Goal: Obtain resource: Download file/media

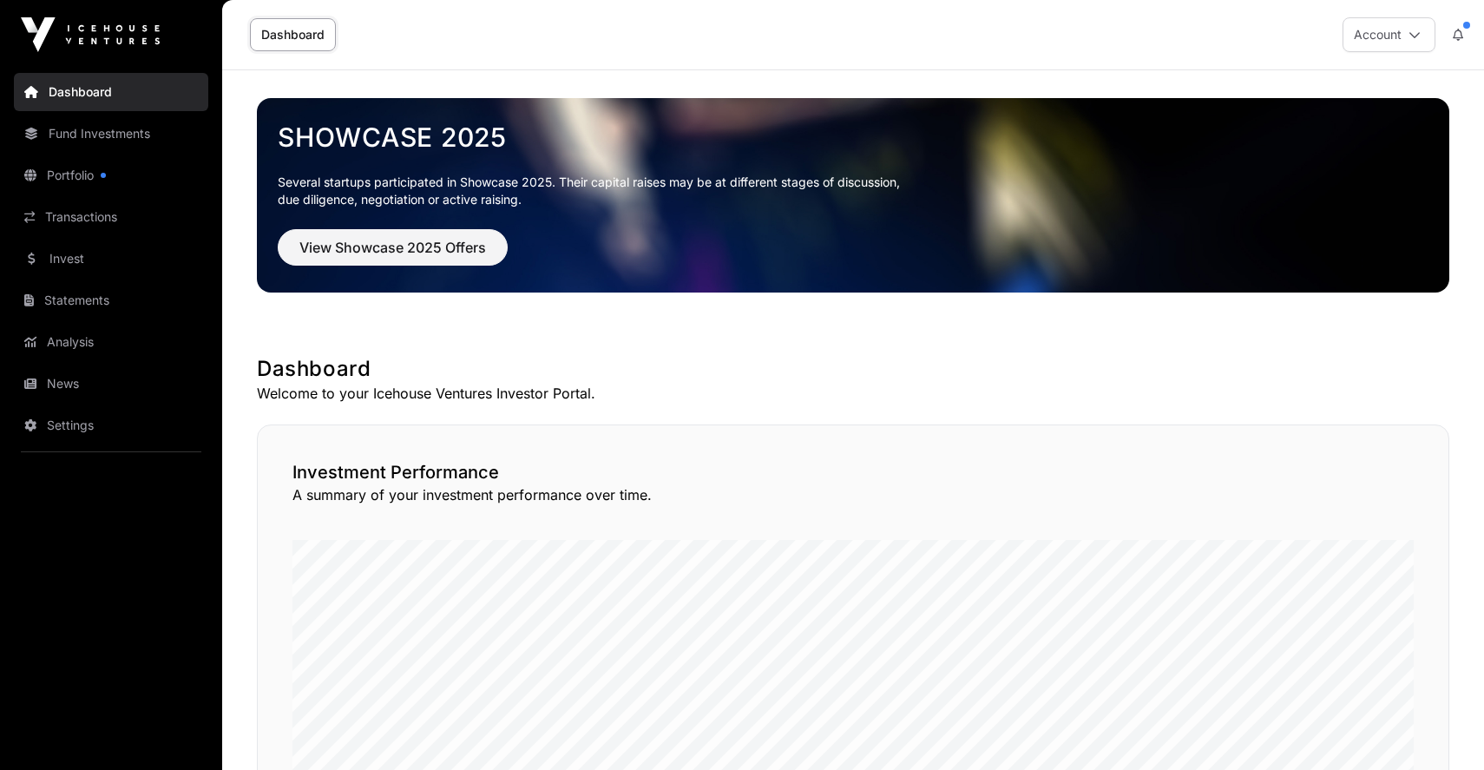
click at [293, 39] on link "Dashboard" at bounding box center [293, 34] width 86 height 33
click at [113, 210] on link "Transactions" at bounding box center [111, 217] width 194 height 38
click at [122, 181] on link "Portfolio" at bounding box center [111, 175] width 194 height 38
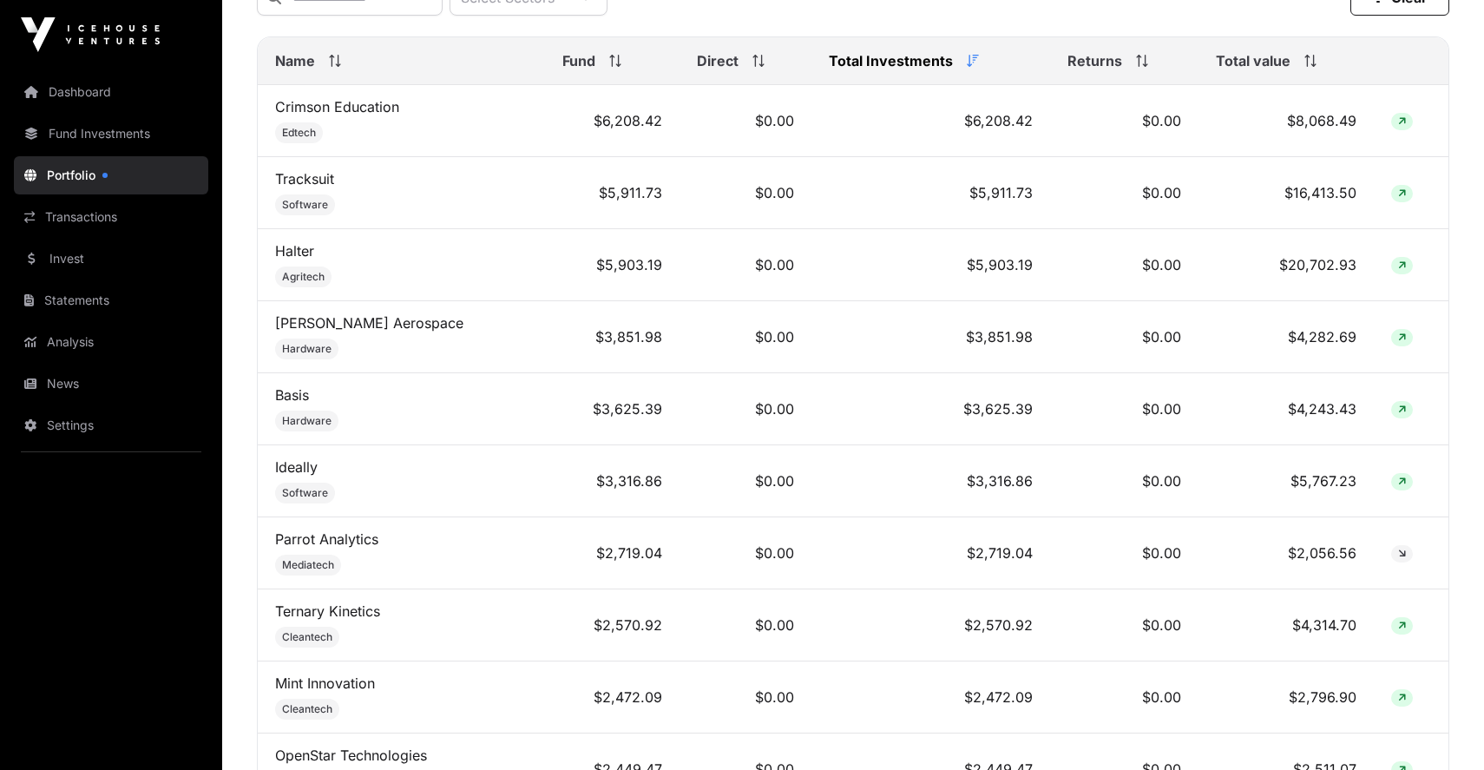
scroll to position [833, 0]
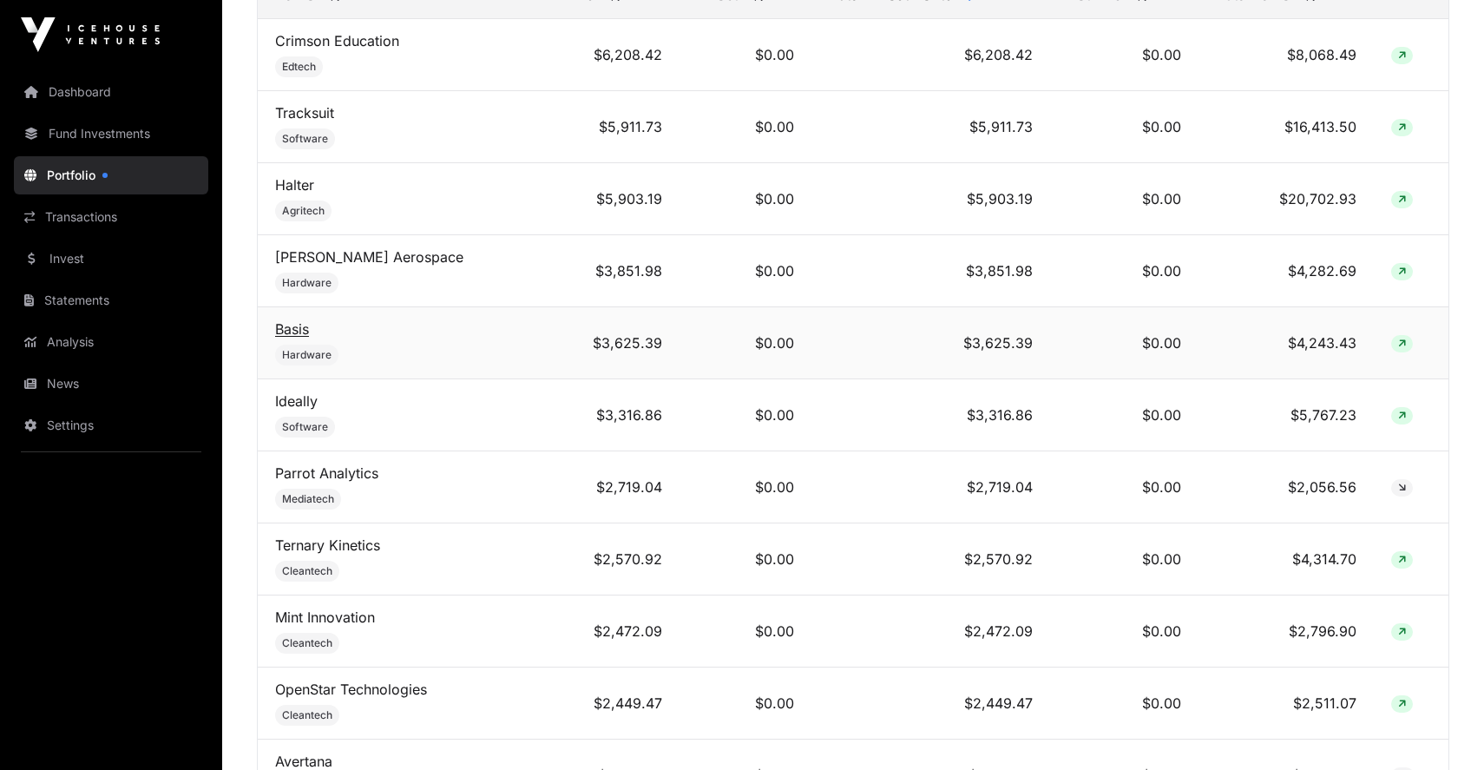
click at [298, 331] on link "Basis" at bounding box center [292, 328] width 34 height 17
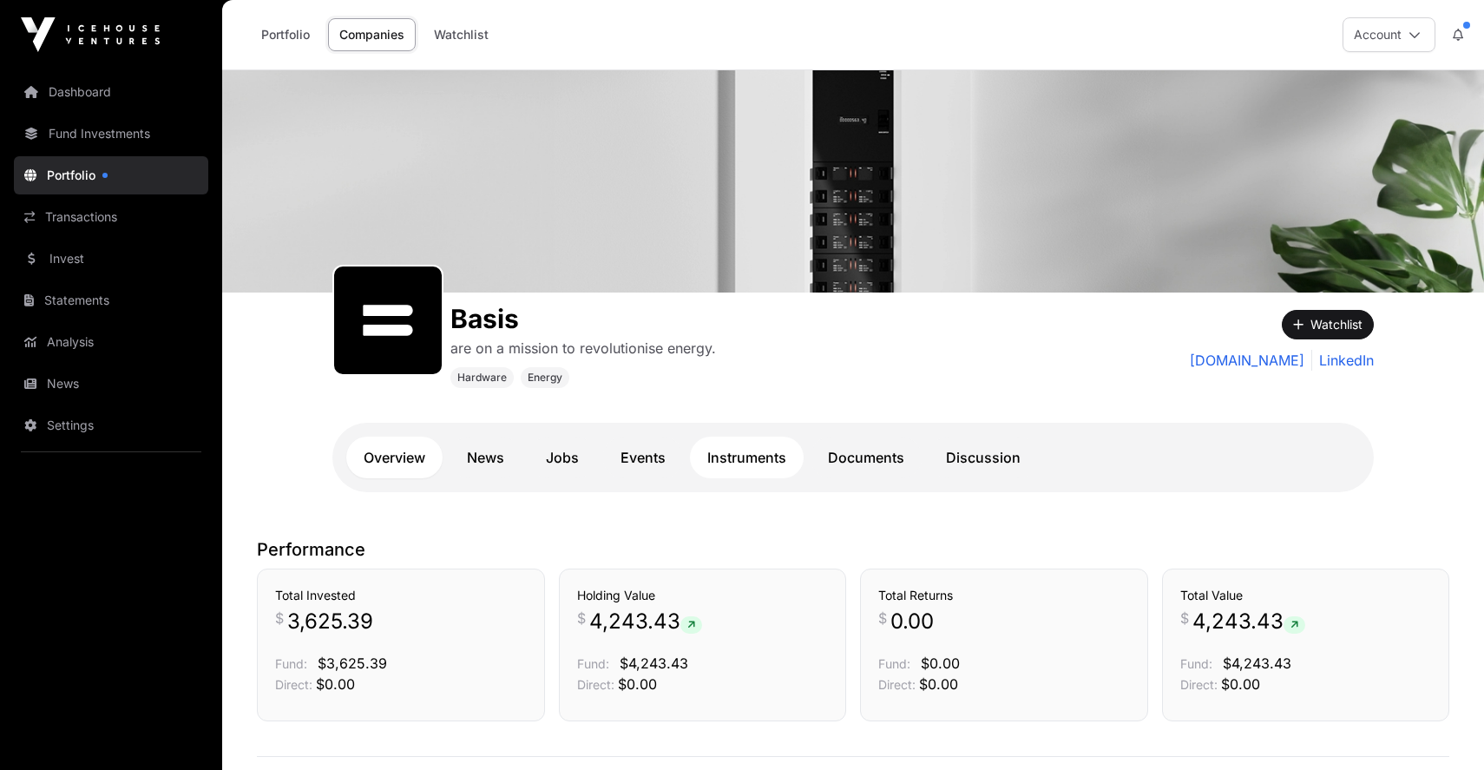
click at [756, 467] on link "Instruments" at bounding box center [747, 457] width 114 height 42
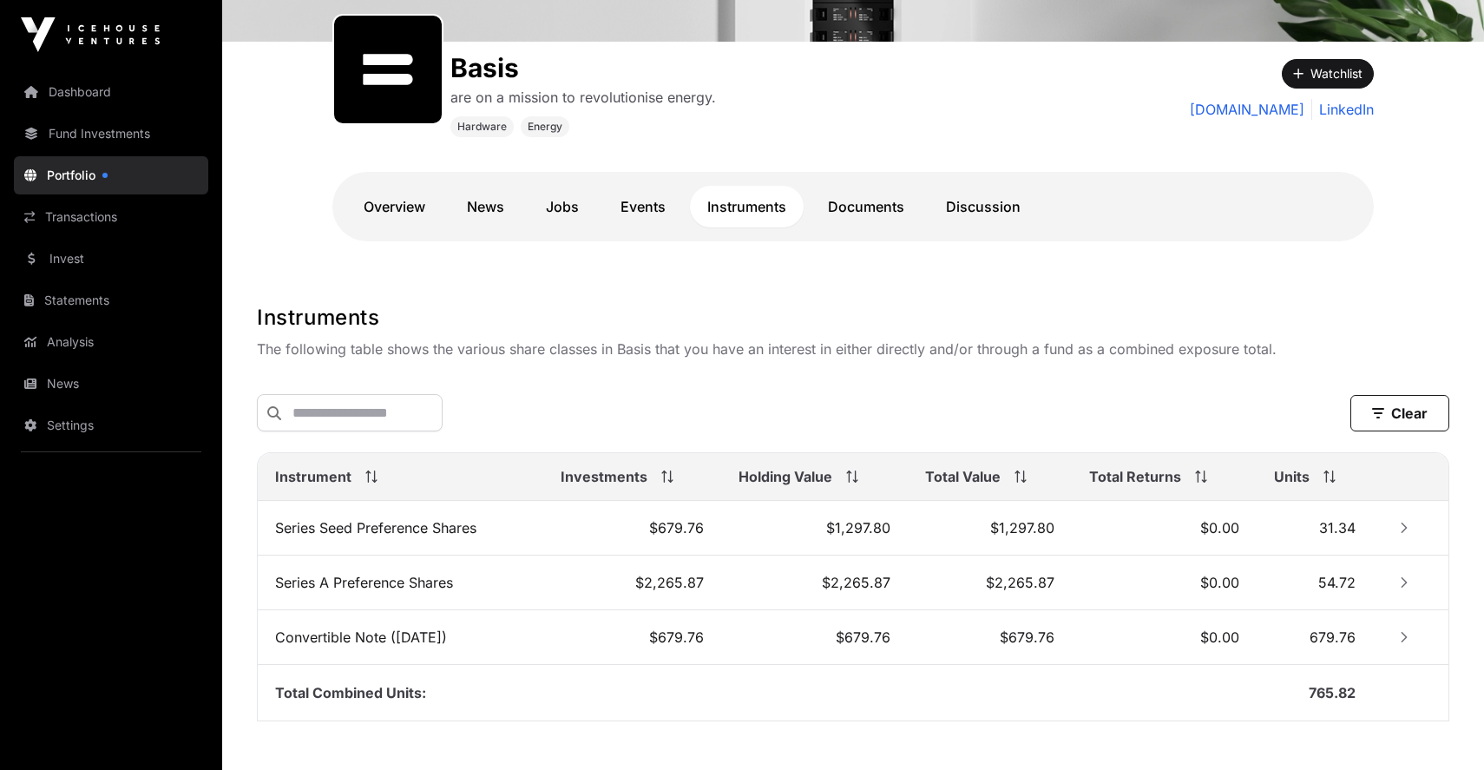
scroll to position [292, 0]
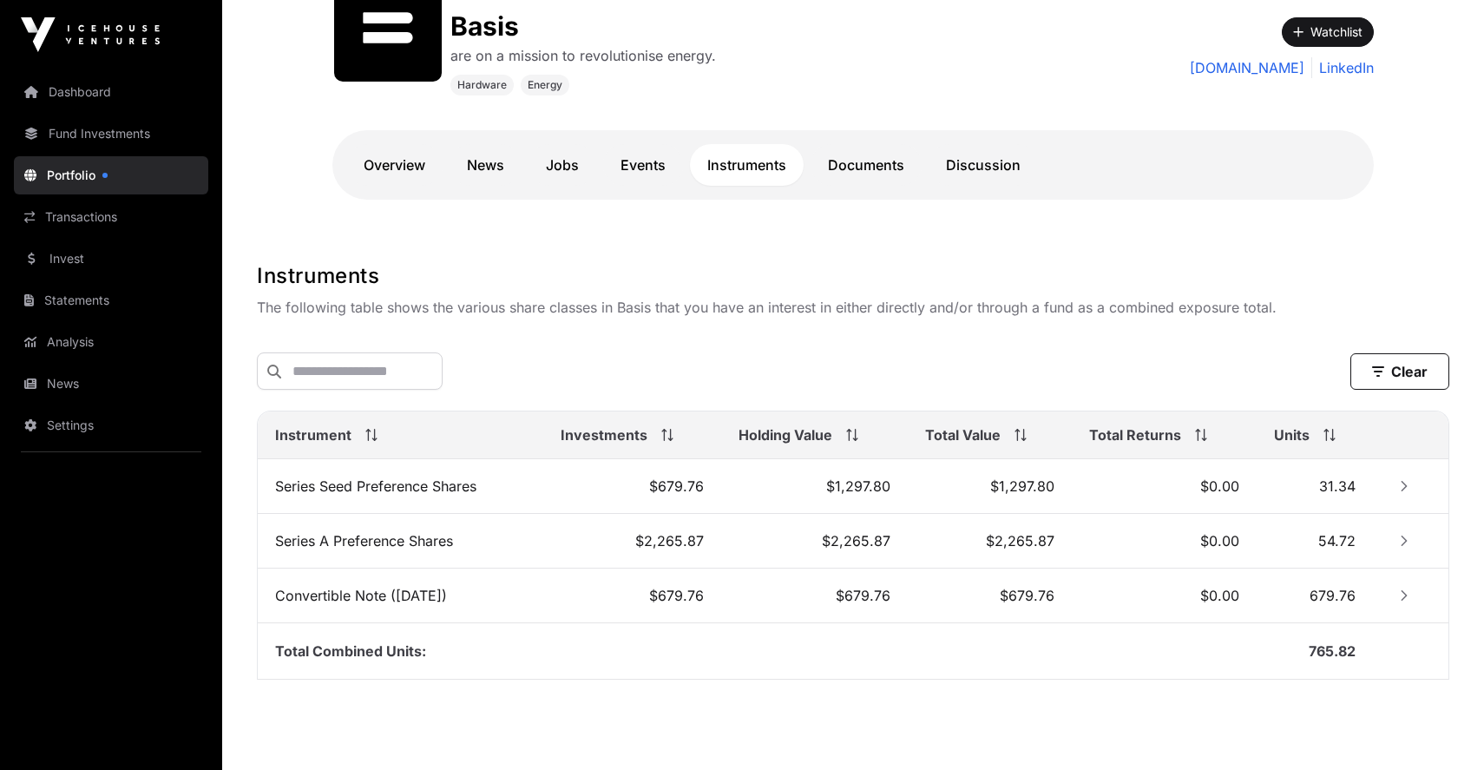
click at [122, 166] on link "Portfolio" at bounding box center [111, 175] width 194 height 38
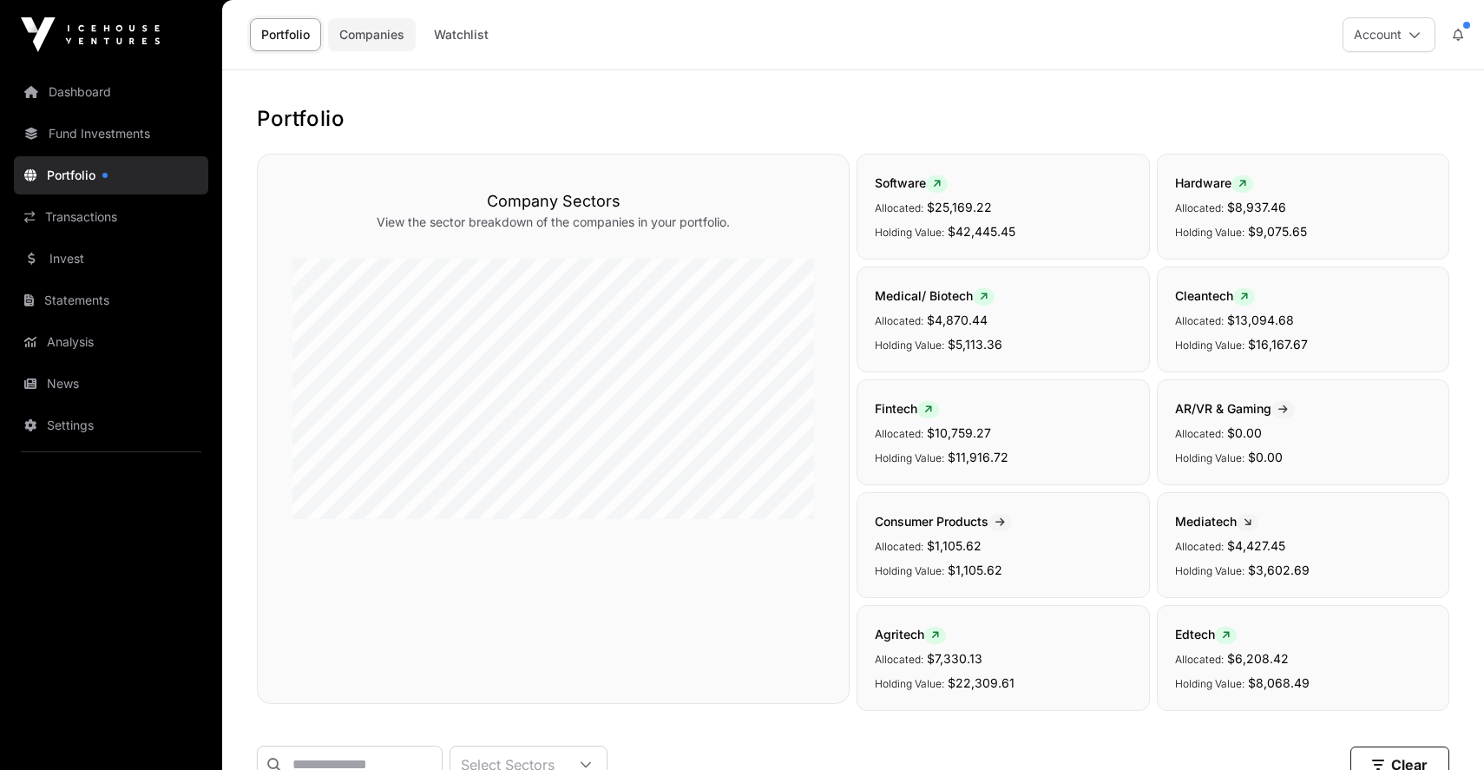
click at [376, 35] on link "Companies" at bounding box center [372, 34] width 88 height 33
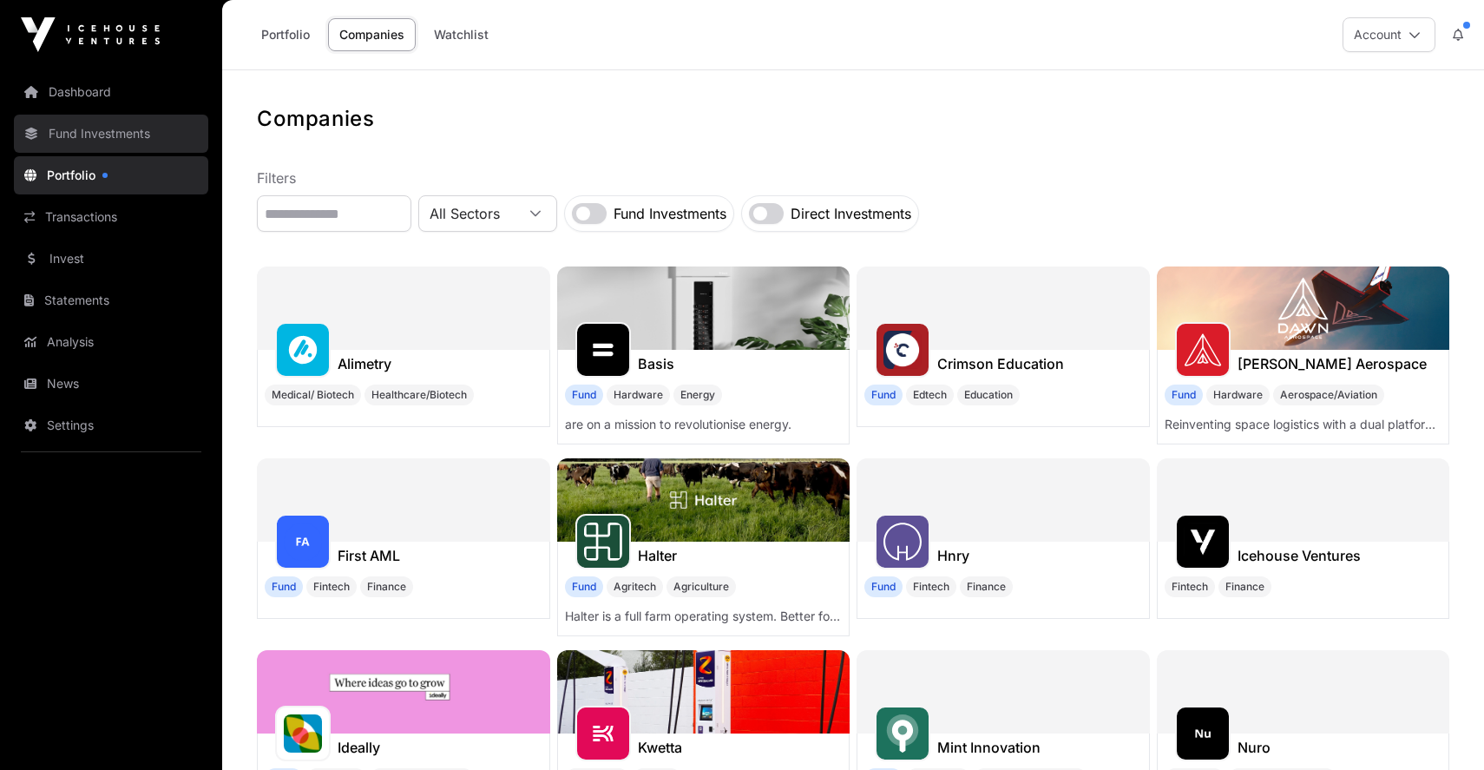
click at [128, 135] on link "Fund Investments" at bounding box center [111, 134] width 194 height 38
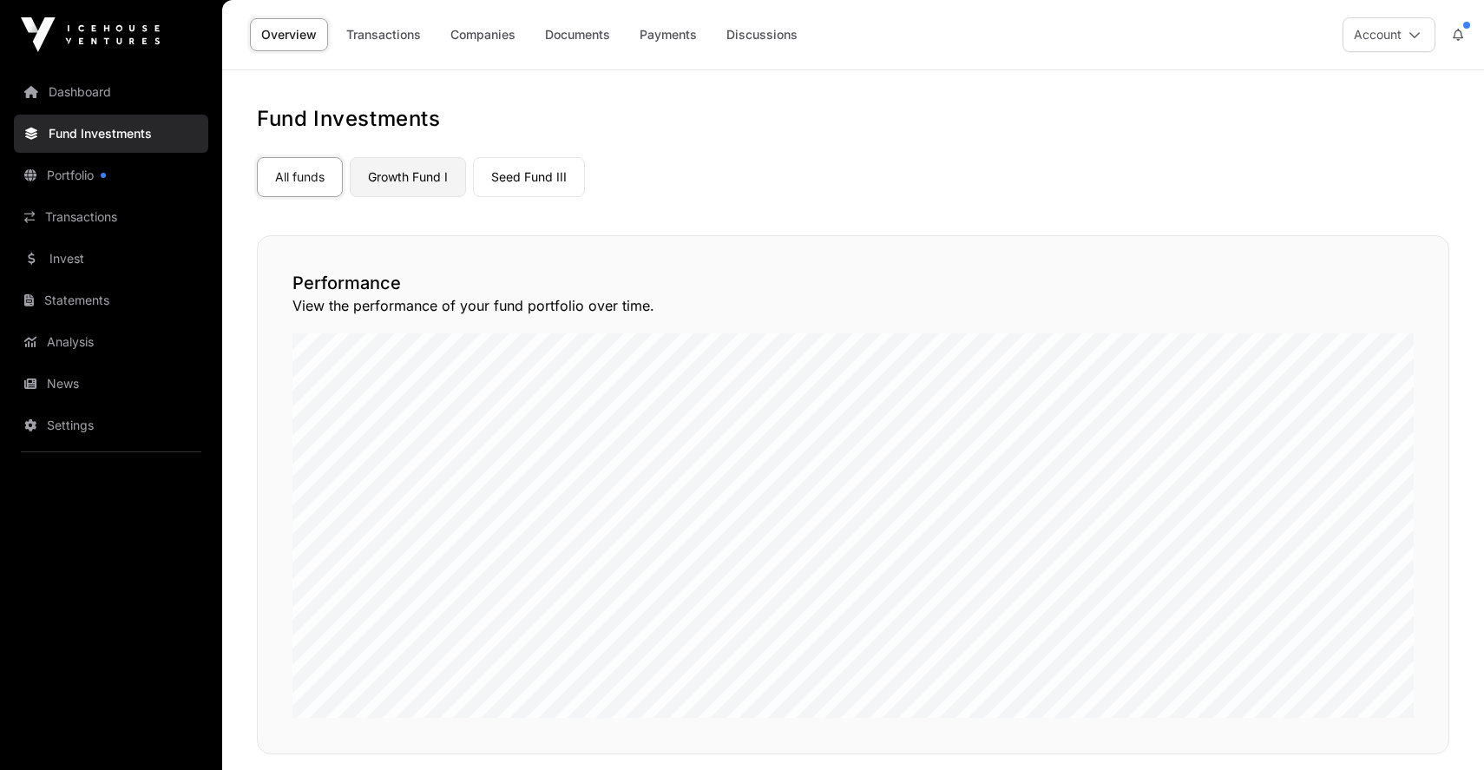
click at [426, 174] on link "Growth Fund I" at bounding box center [408, 177] width 116 height 40
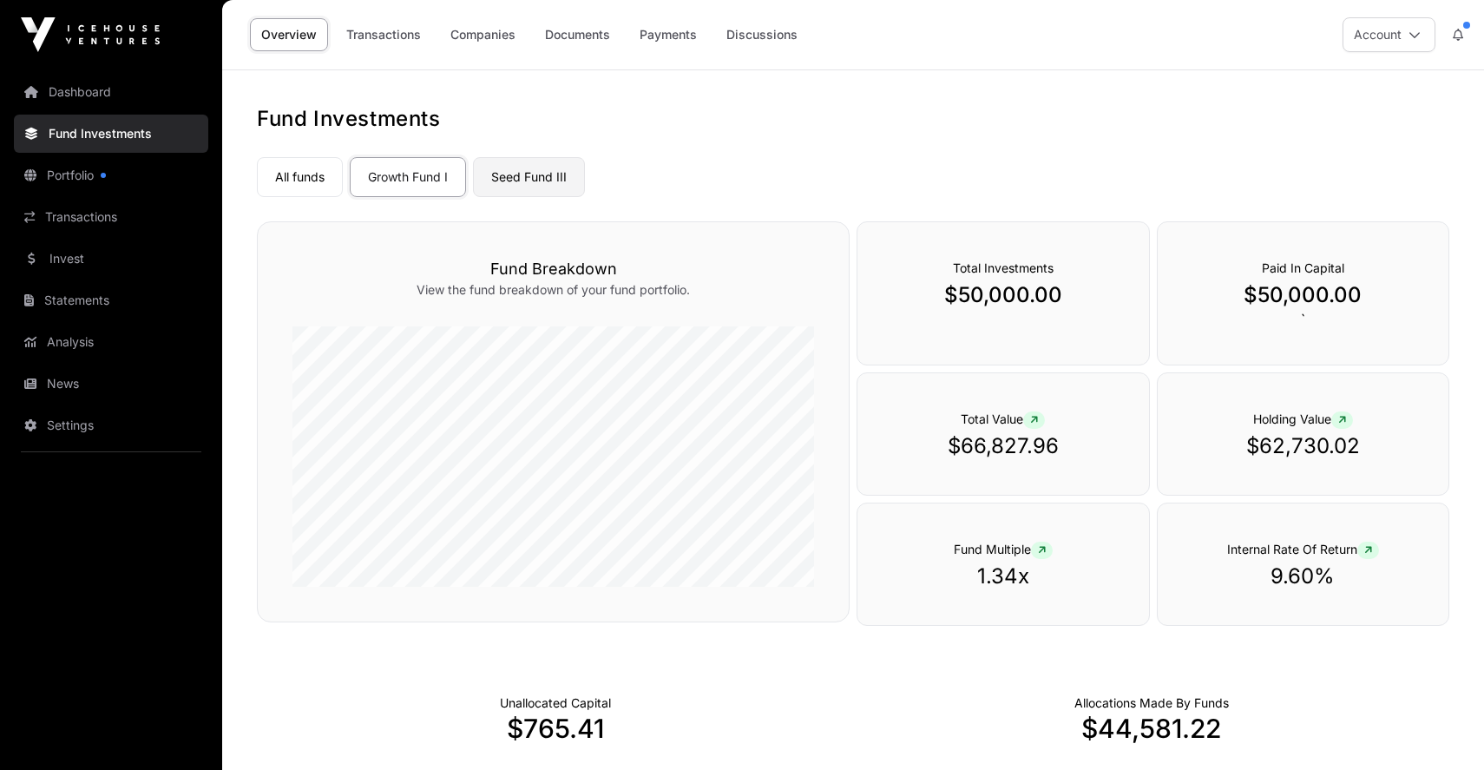
click at [543, 184] on link "Seed Fund III" at bounding box center [529, 177] width 112 height 40
click at [535, 184] on link "Seed Fund III" at bounding box center [529, 177] width 112 height 40
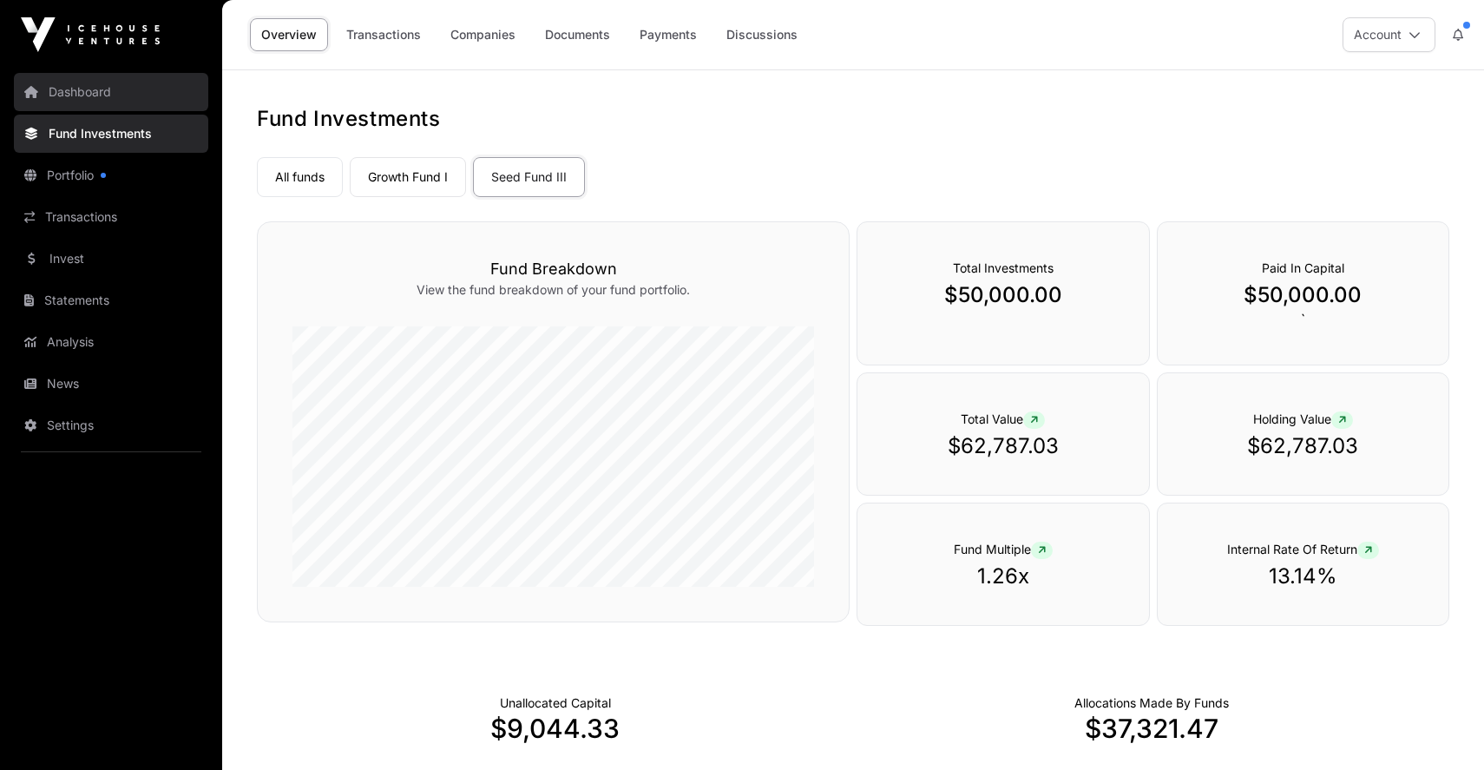
click at [120, 87] on link "Dashboard" at bounding box center [111, 92] width 194 height 38
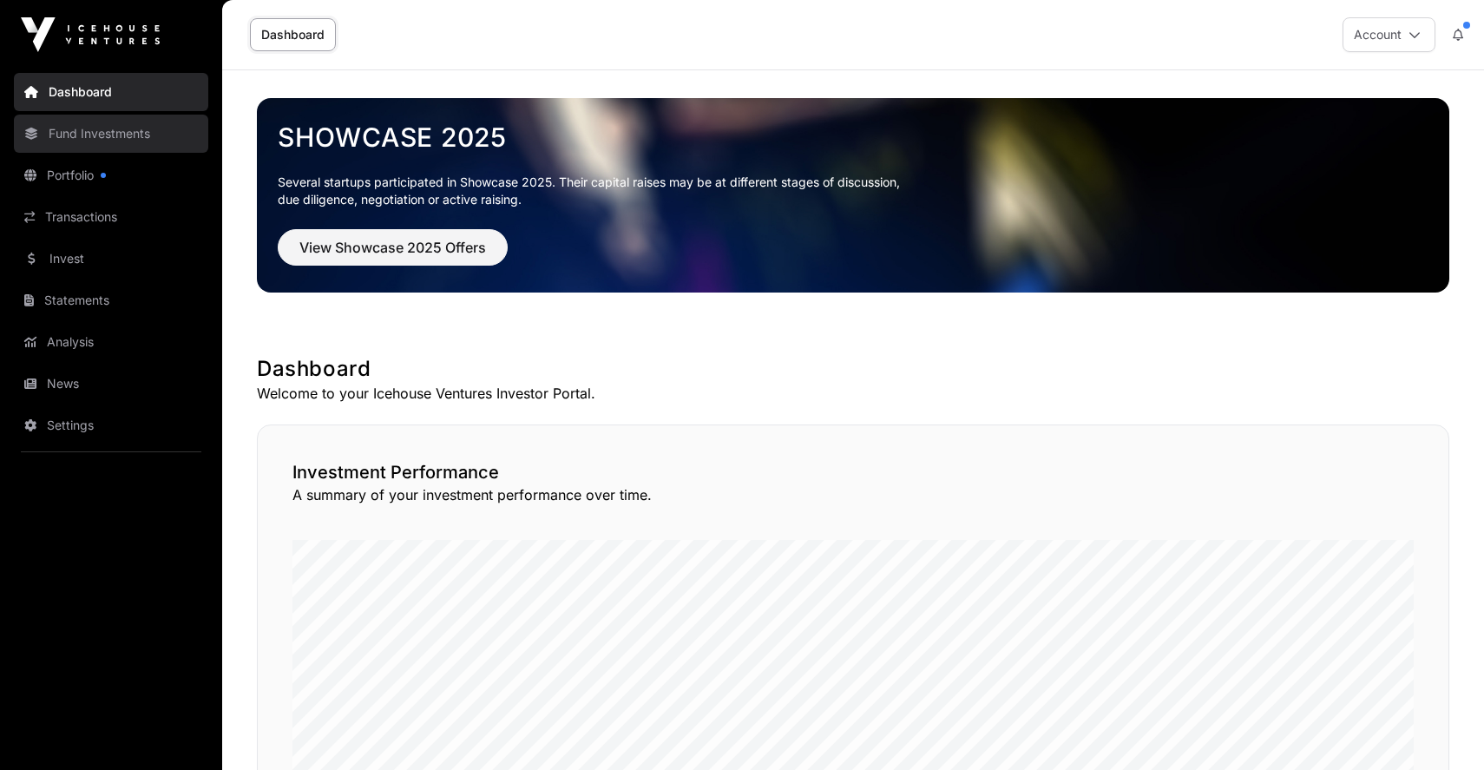
click at [88, 141] on link "Fund Investments" at bounding box center [111, 134] width 194 height 38
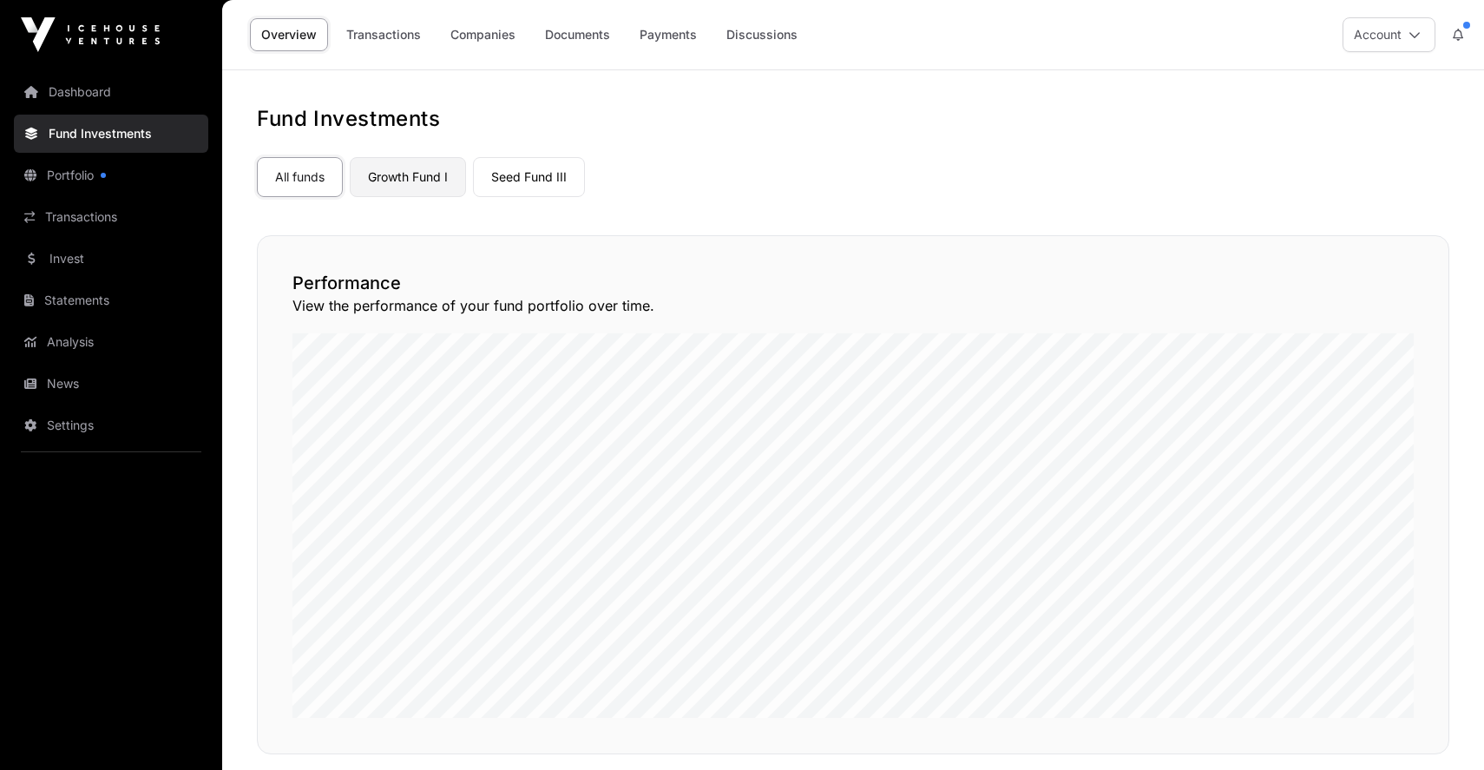
click at [423, 189] on link "Growth Fund I" at bounding box center [408, 177] width 116 height 40
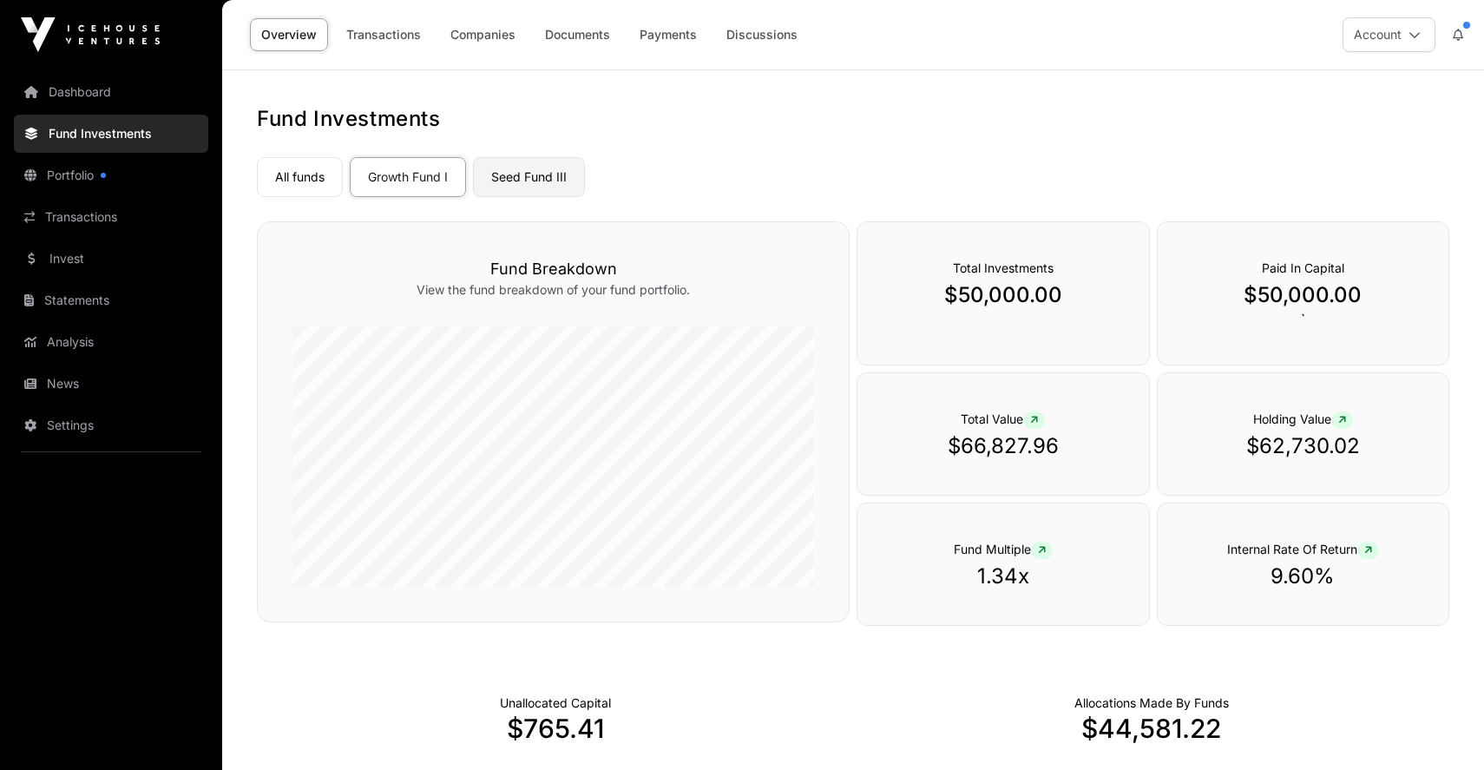
click at [526, 177] on link "Seed Fund III" at bounding box center [529, 177] width 112 height 40
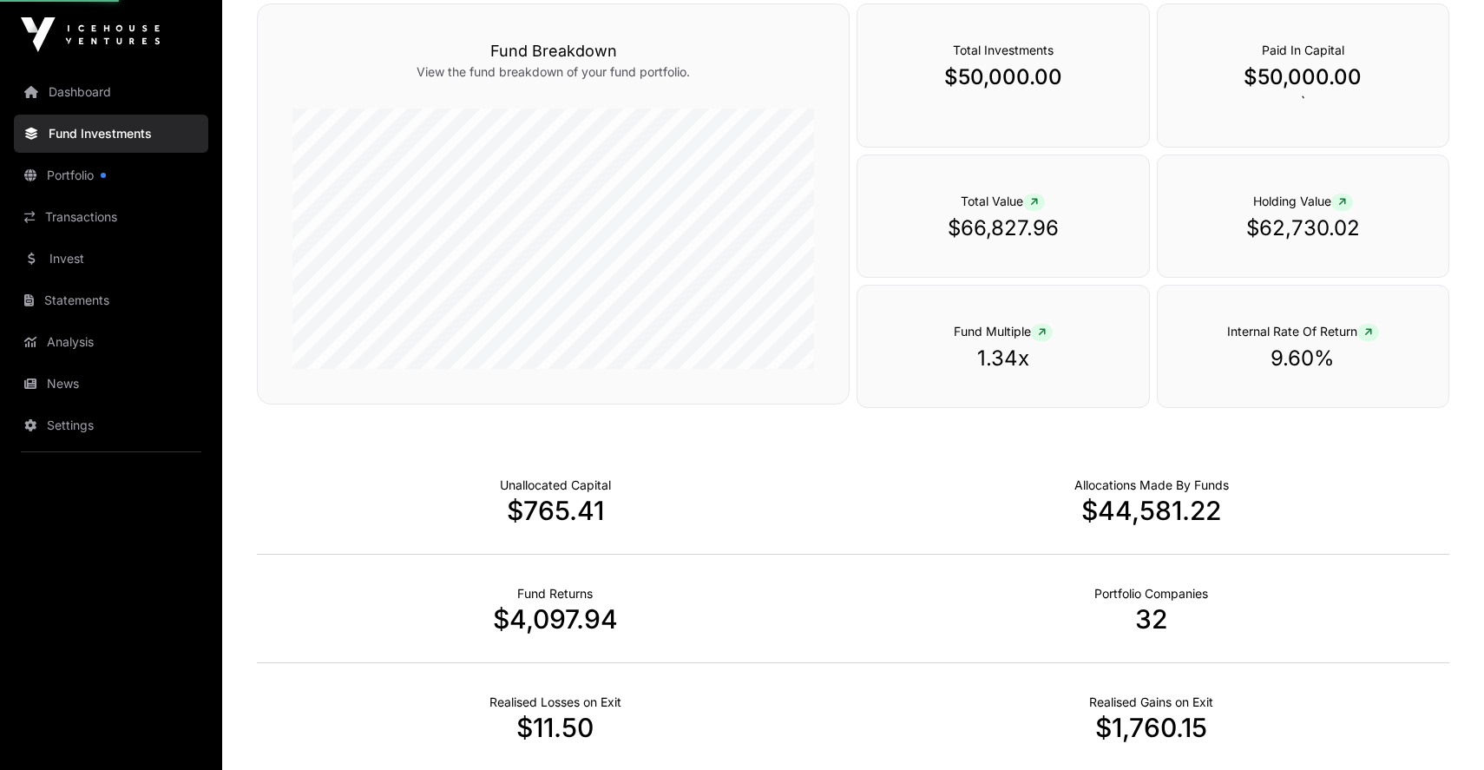
scroll to position [474, 0]
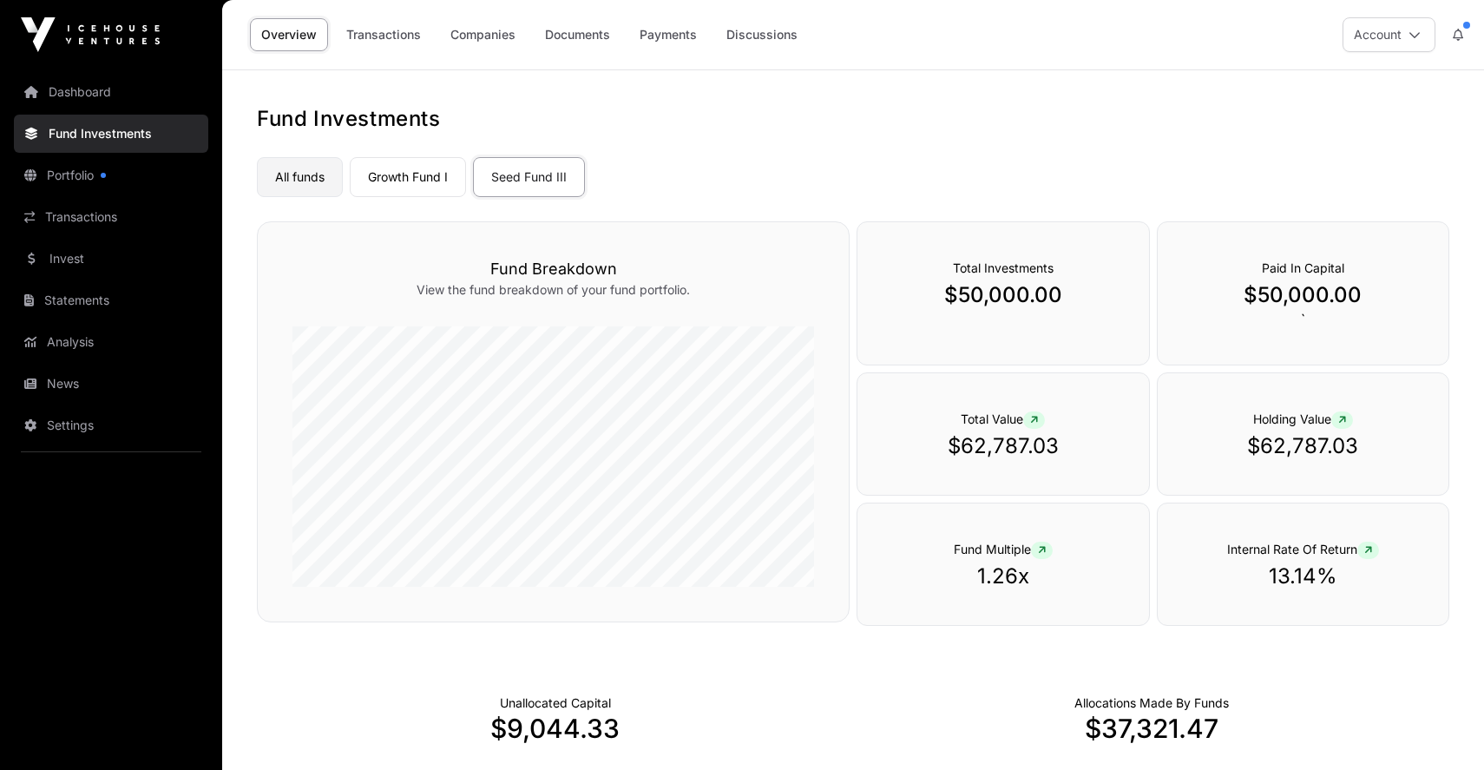
click at [324, 181] on link "All funds" at bounding box center [300, 177] width 86 height 40
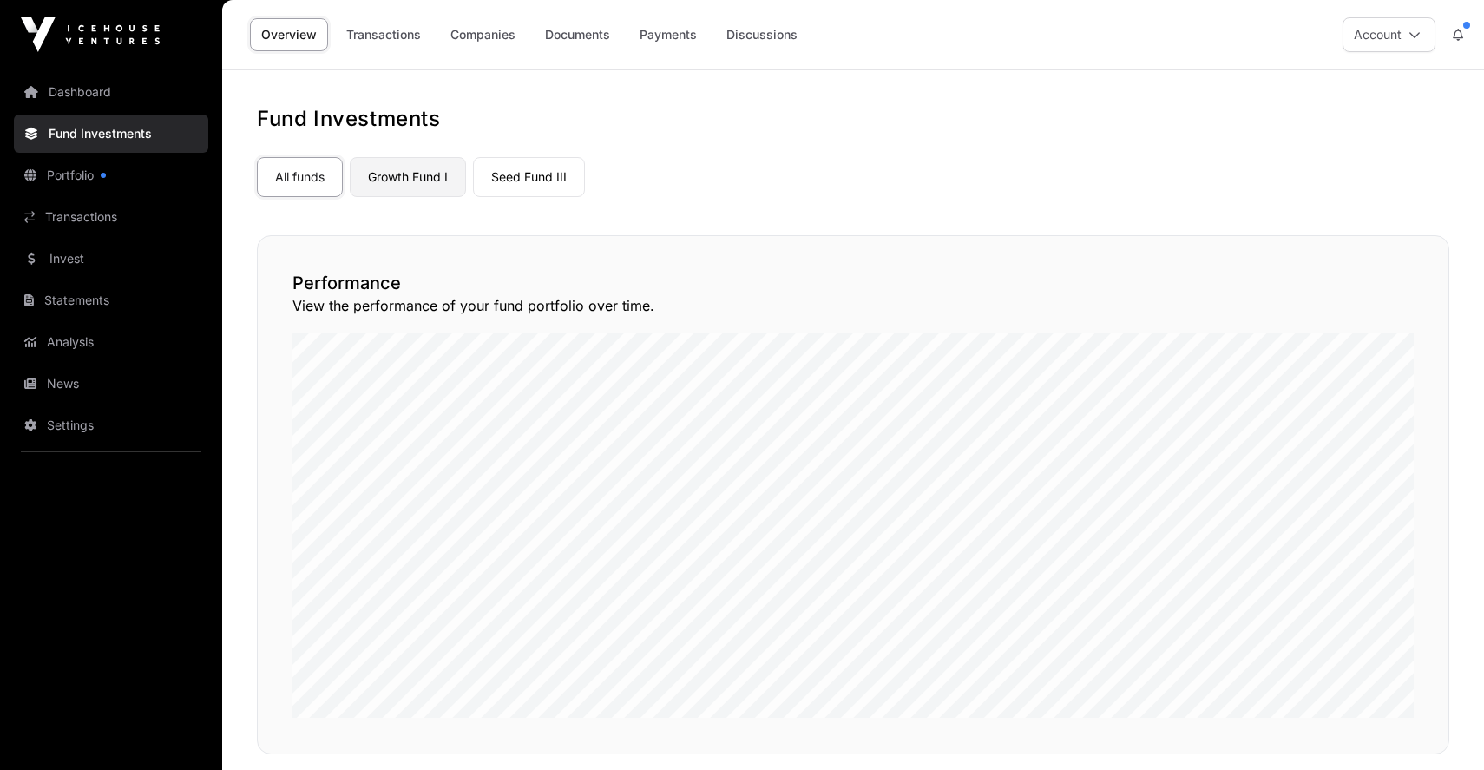
click at [392, 174] on link "Growth Fund I" at bounding box center [408, 177] width 116 height 40
click at [433, 180] on link "Growth Fund I" at bounding box center [408, 177] width 116 height 40
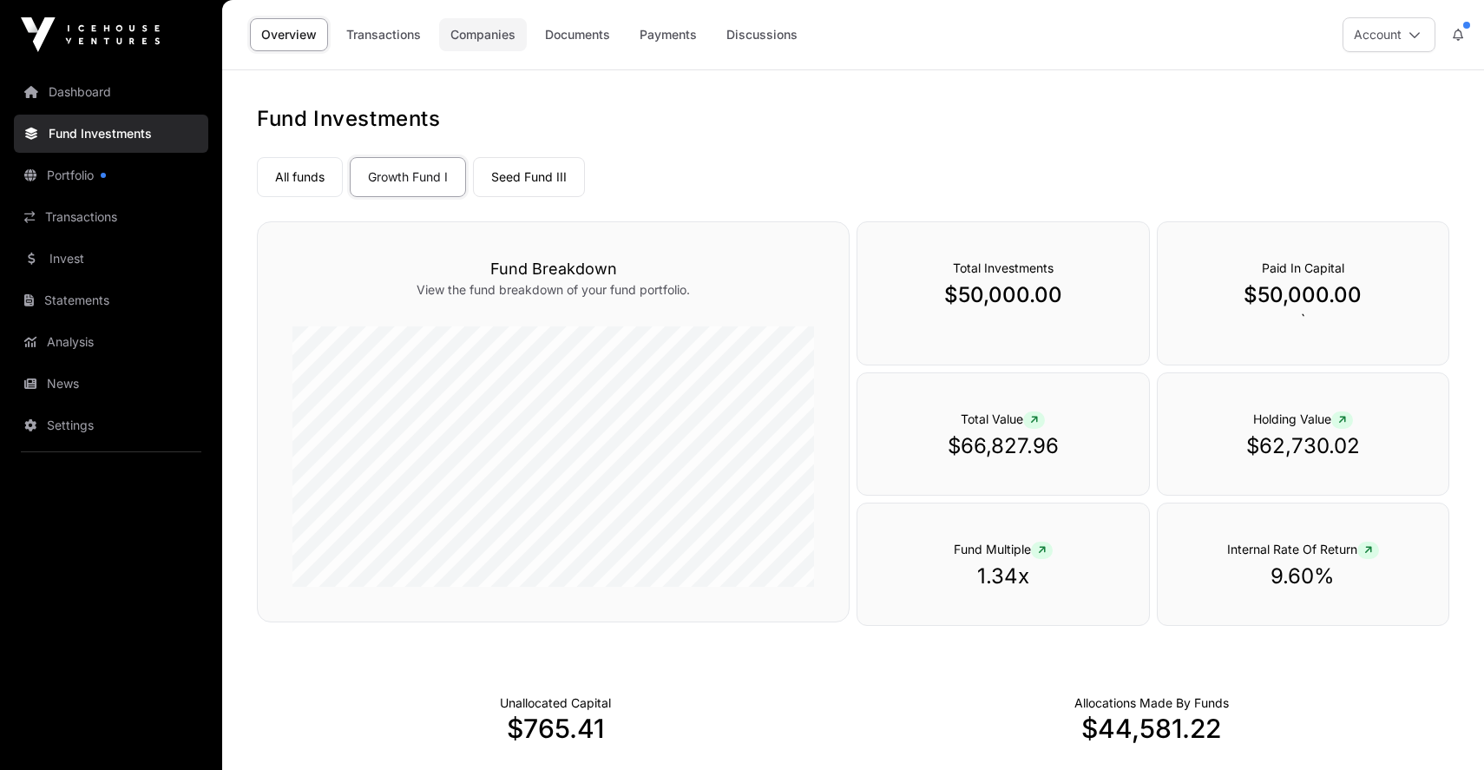
click at [503, 30] on link "Companies" at bounding box center [483, 34] width 88 height 33
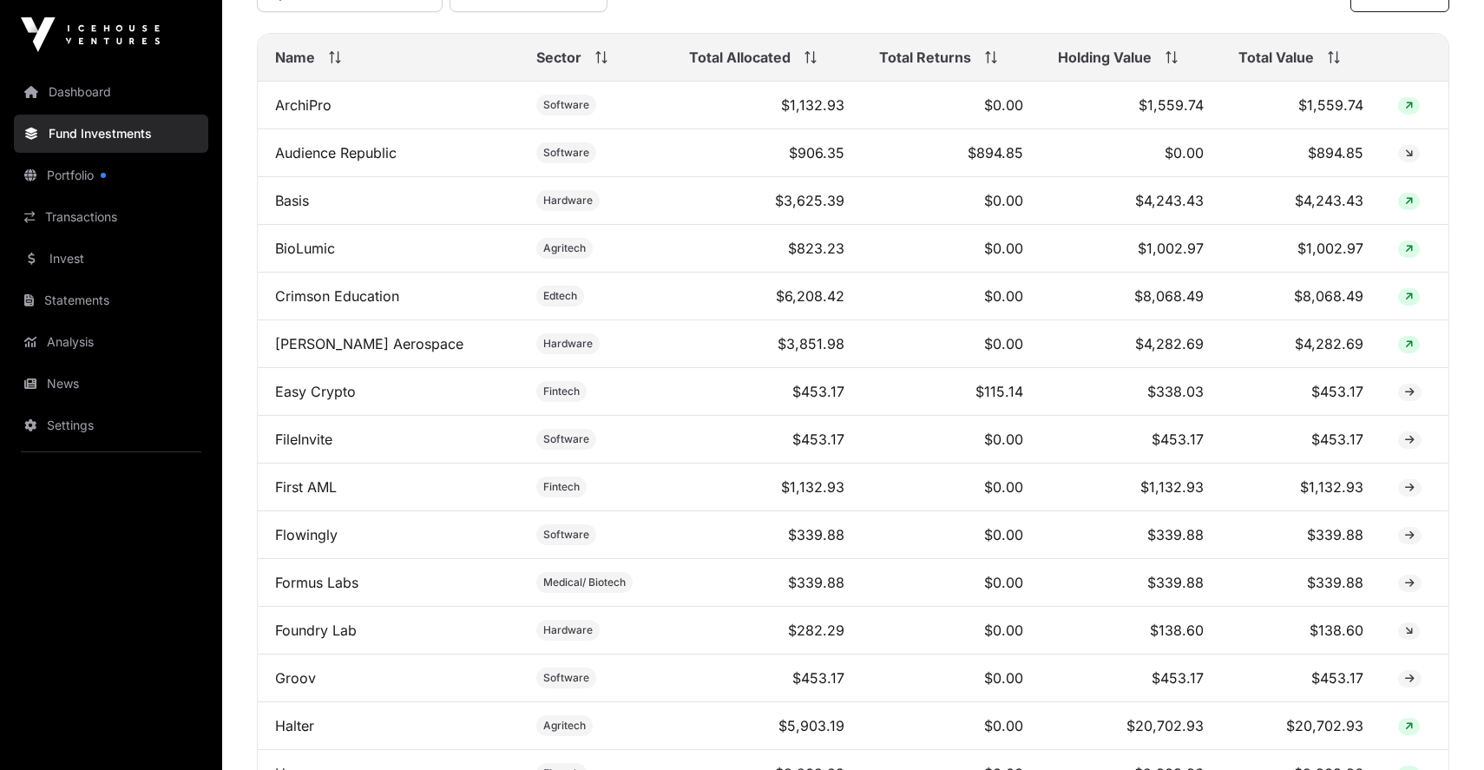
scroll to position [681, 0]
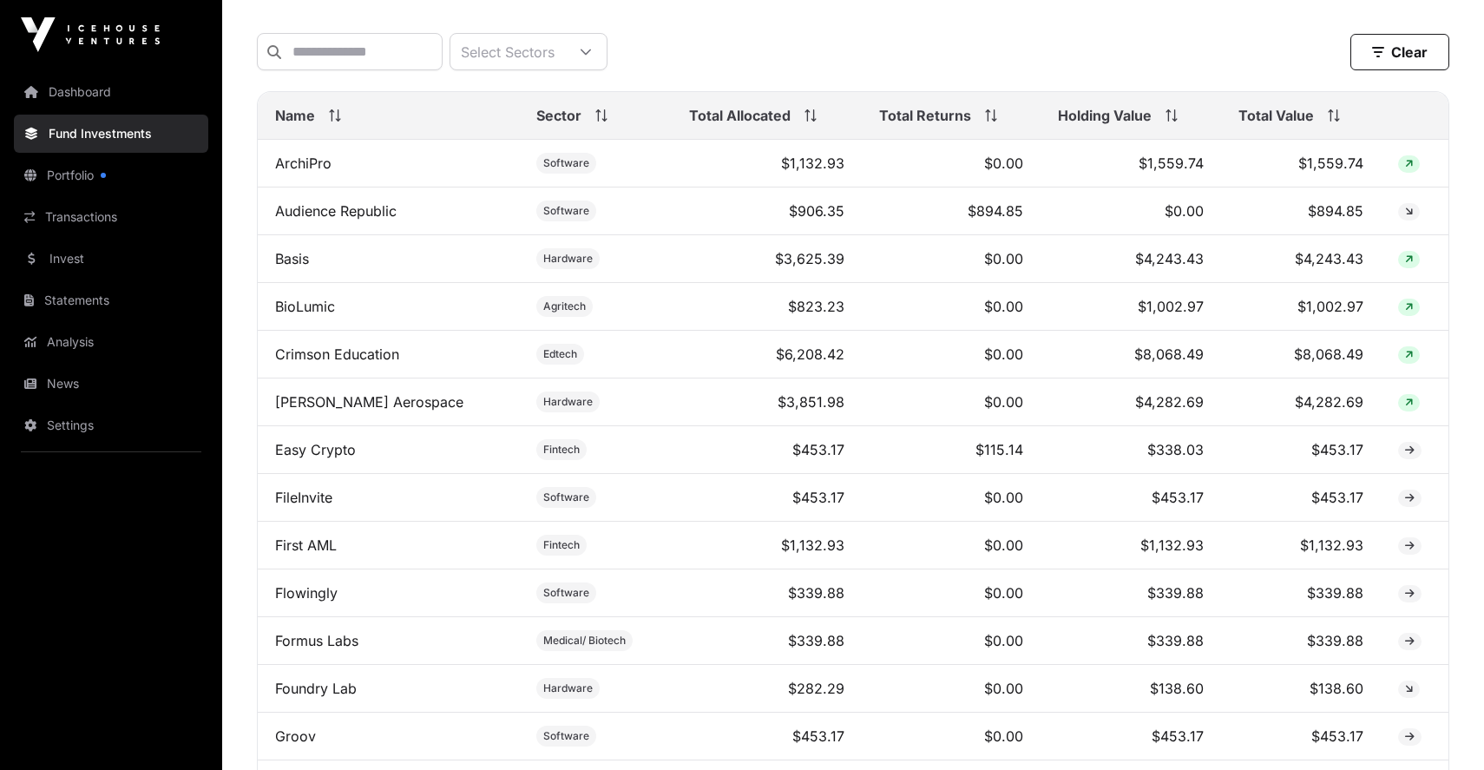
click at [1273, 104] on th "Total Value" at bounding box center [1301, 116] width 160 height 48
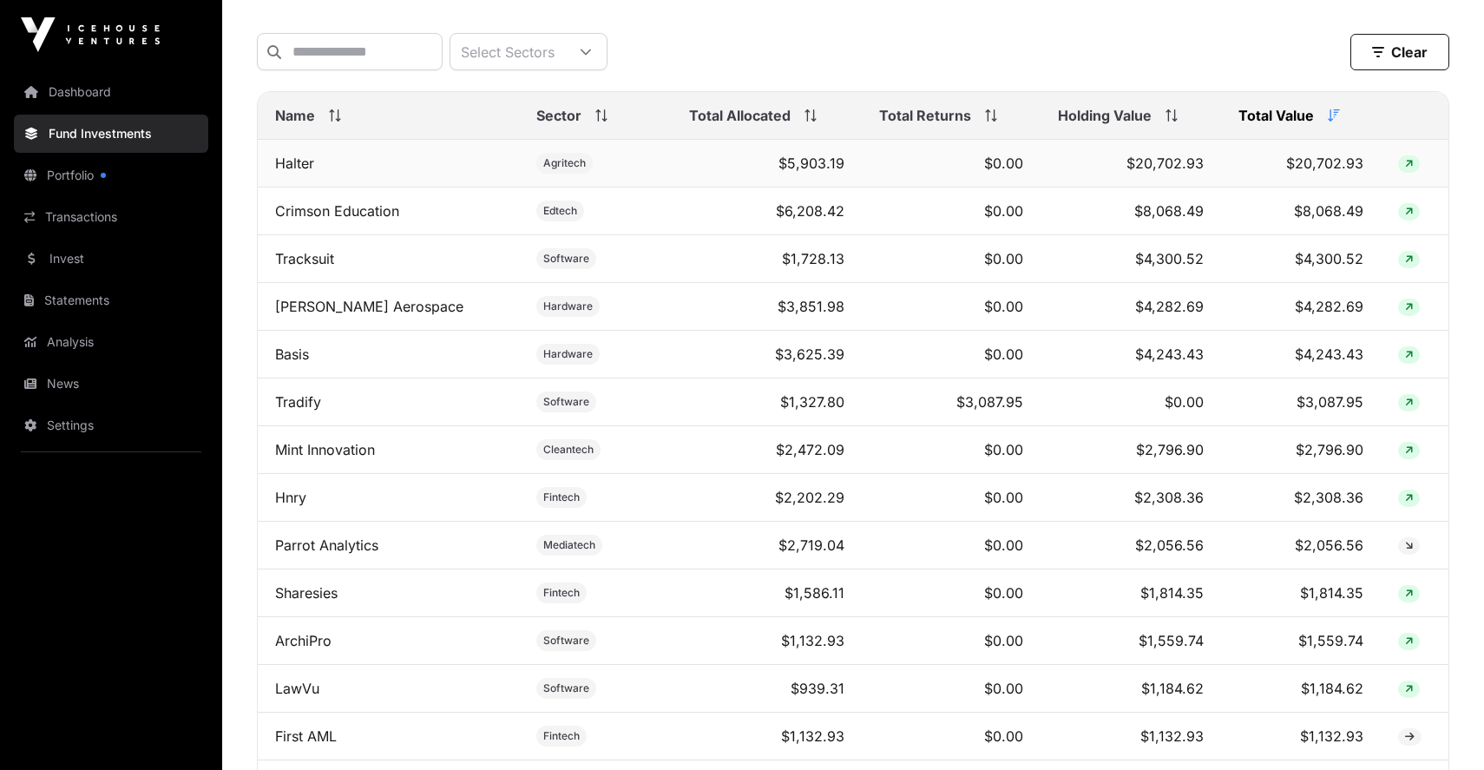
click at [1407, 169] on icon at bounding box center [1409, 164] width 8 height 10
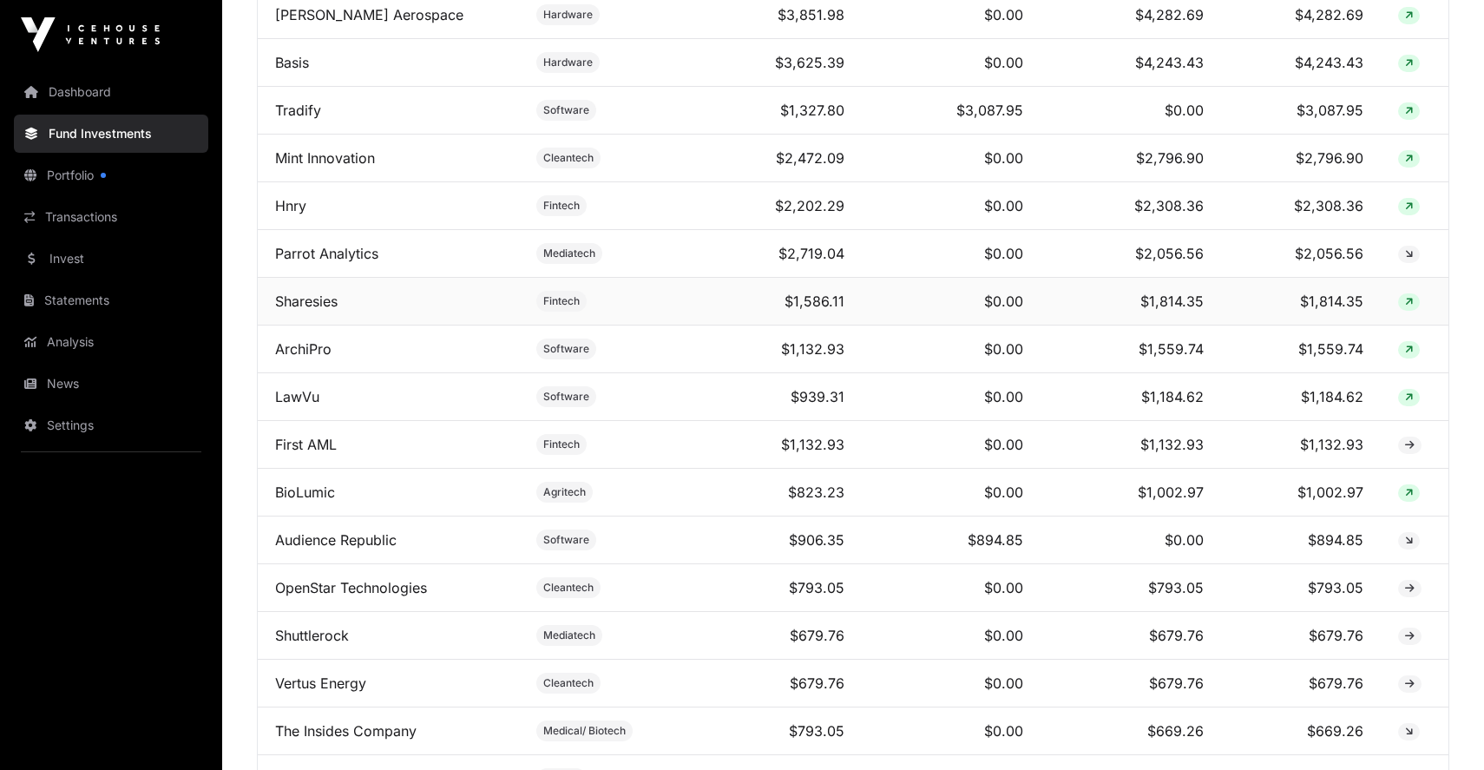
scroll to position [713, 0]
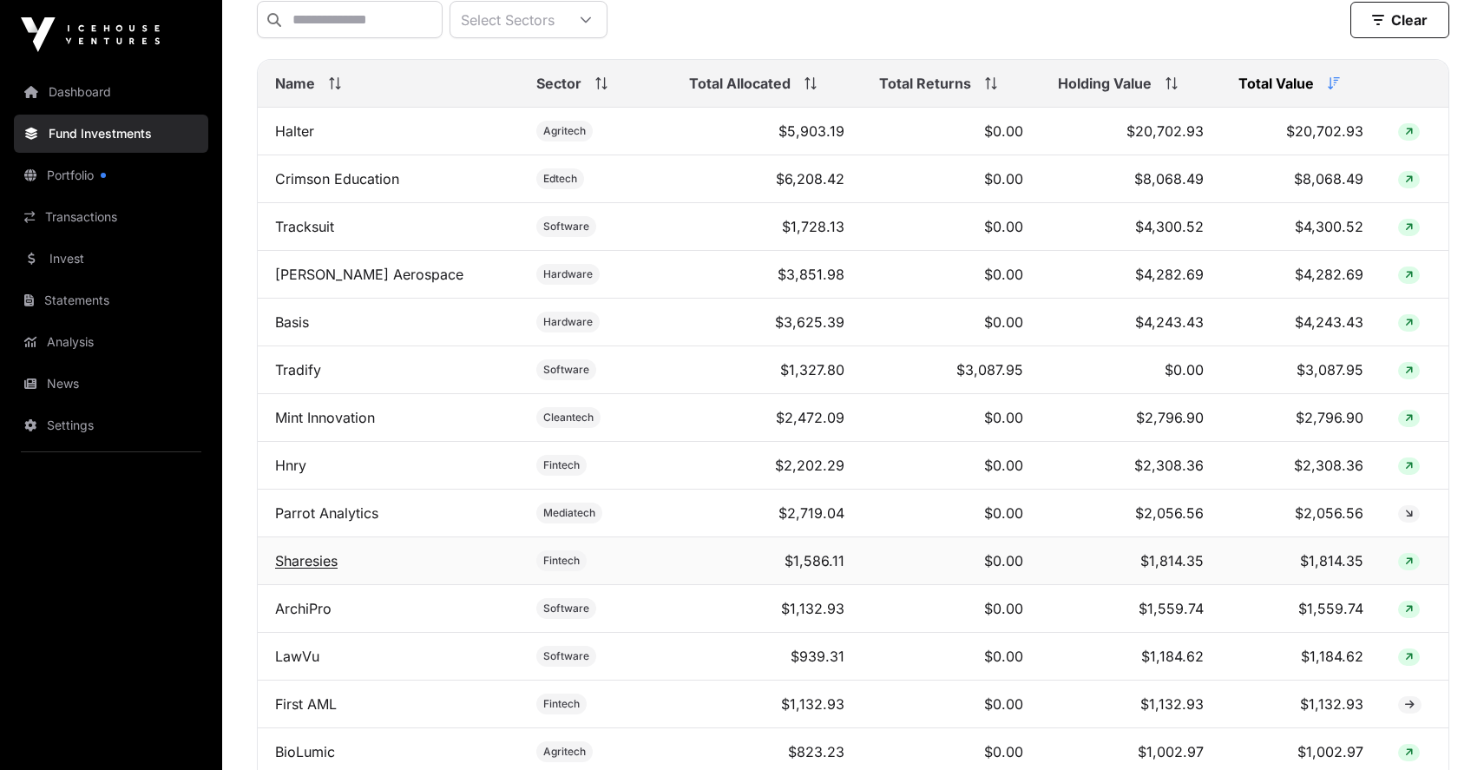
click at [327, 564] on link "Sharesies" at bounding box center [306, 560] width 62 height 17
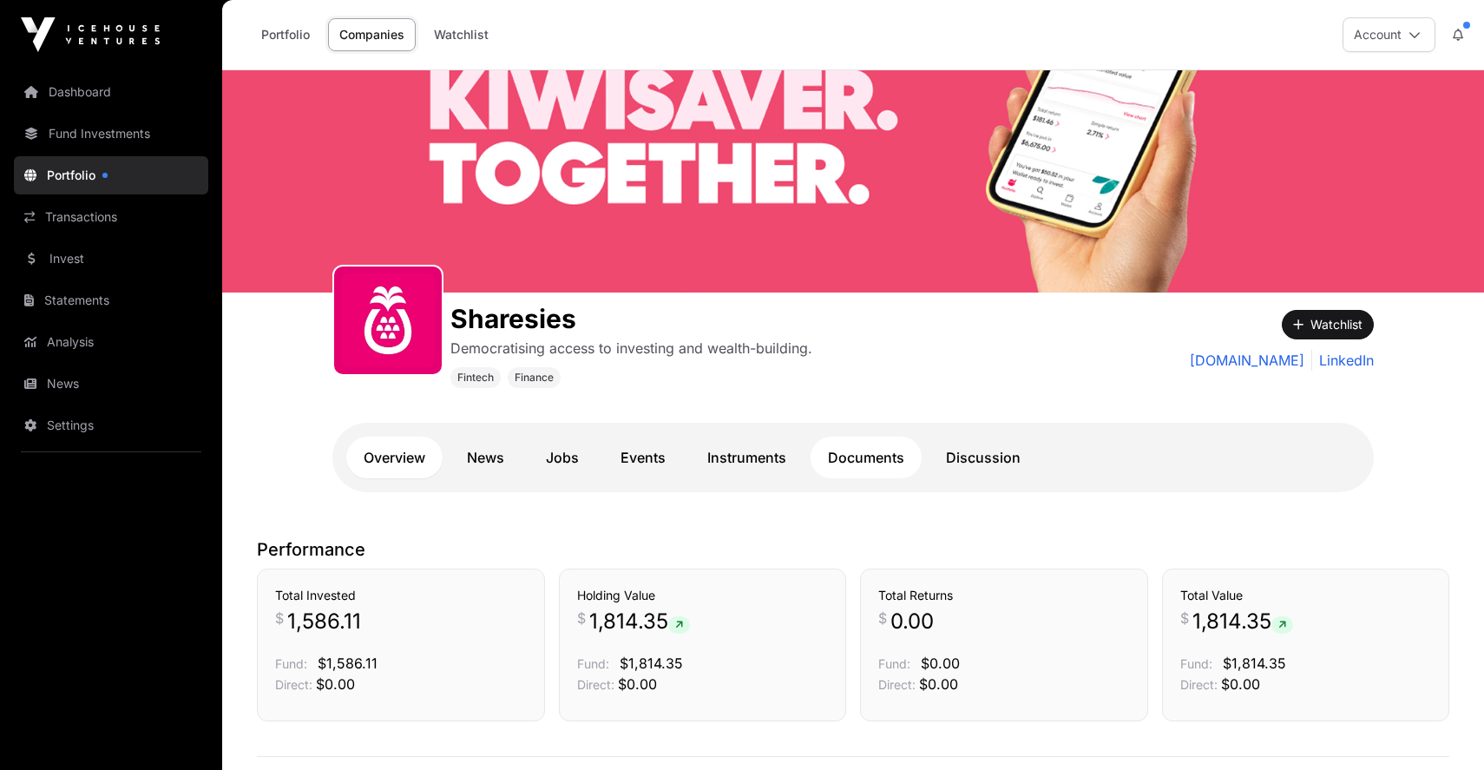
click at [833, 449] on link "Documents" at bounding box center [865, 457] width 111 height 42
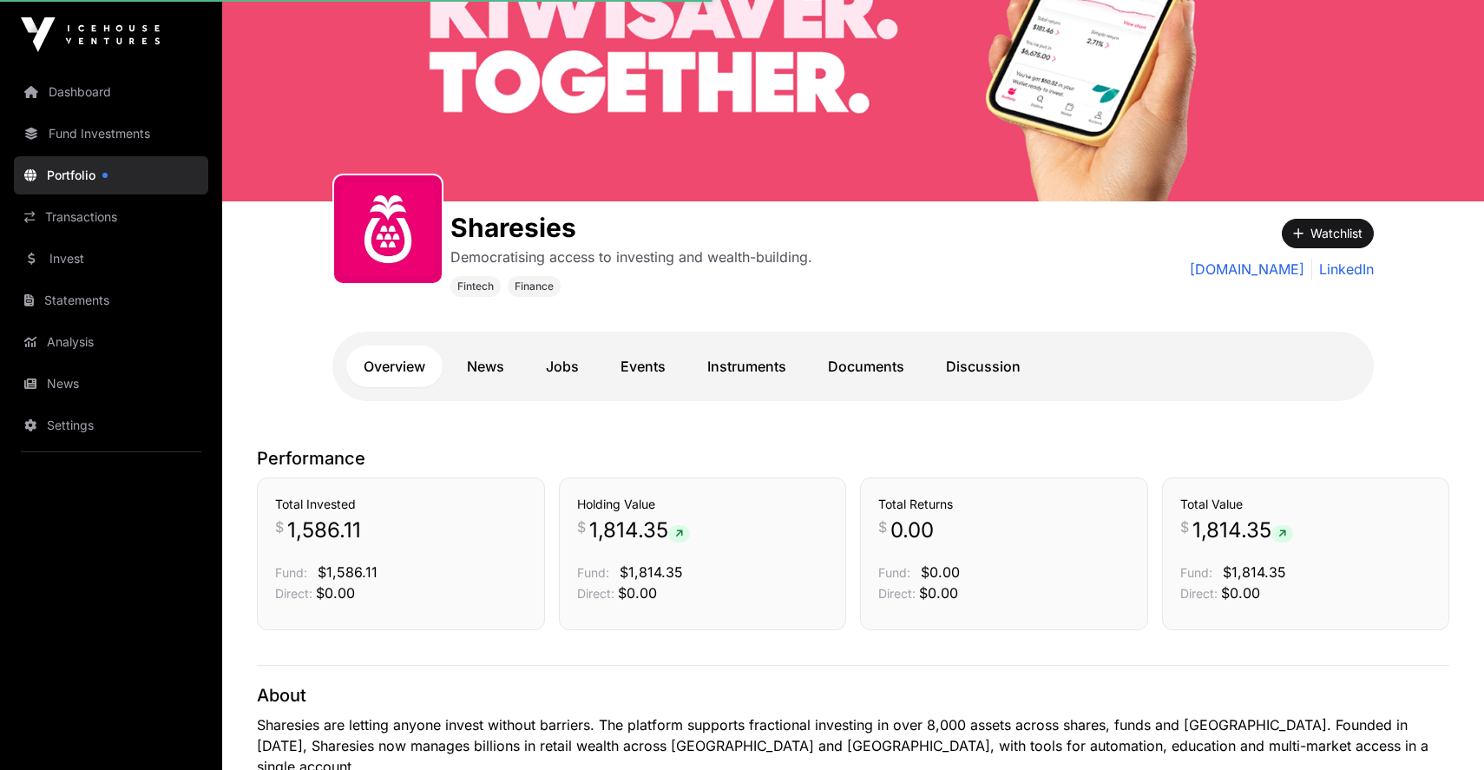
scroll to position [131, 0]
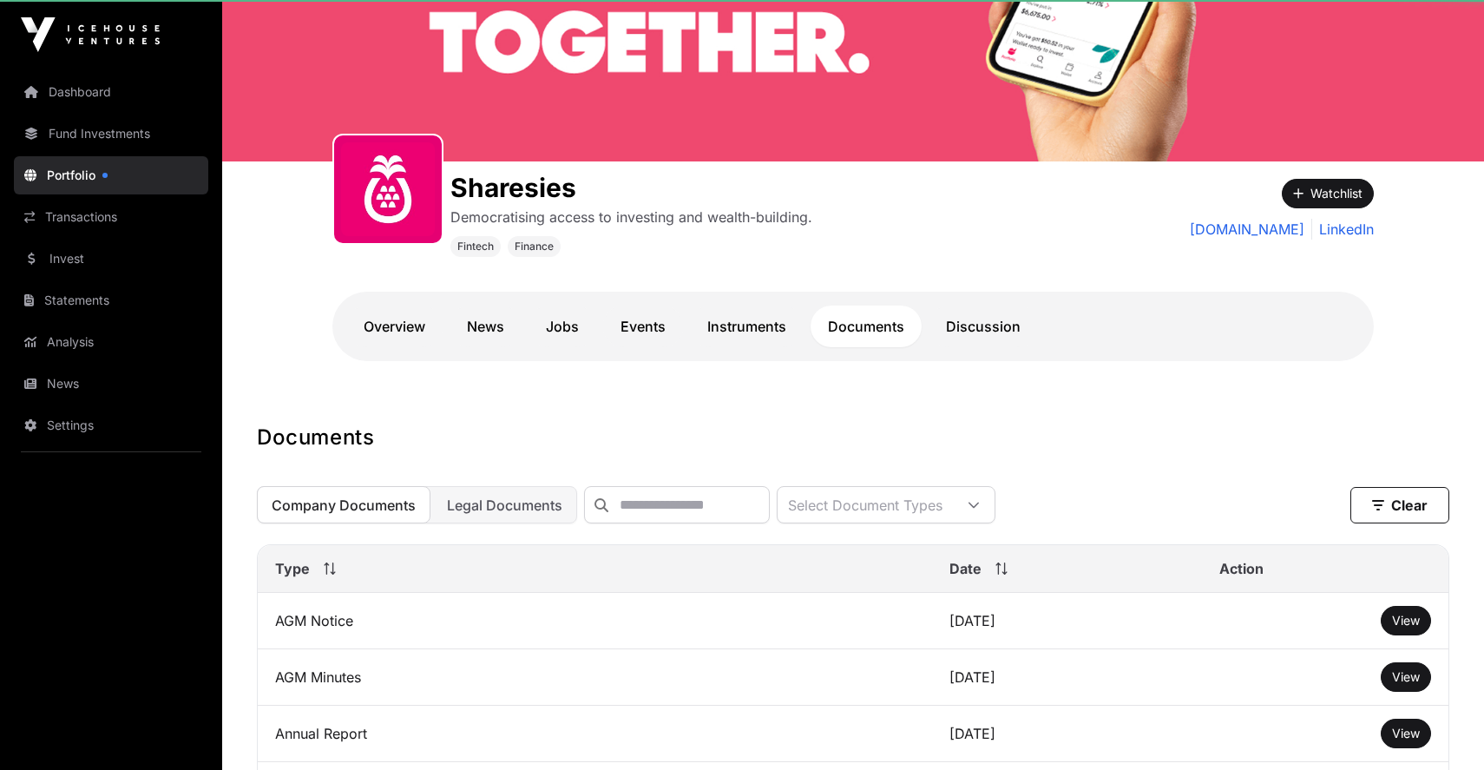
click at [877, 318] on link "Documents" at bounding box center [865, 326] width 111 height 42
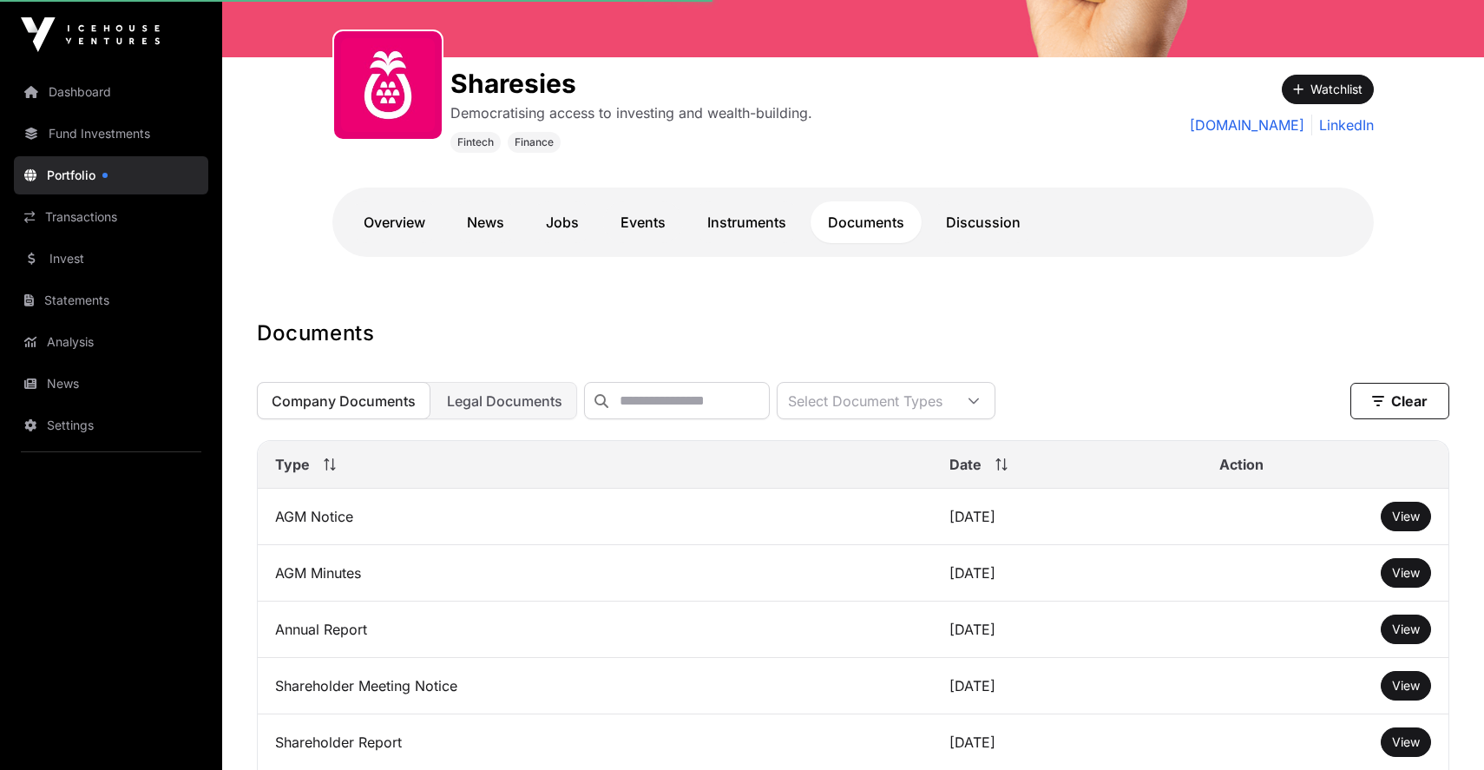
scroll to position [247, 0]
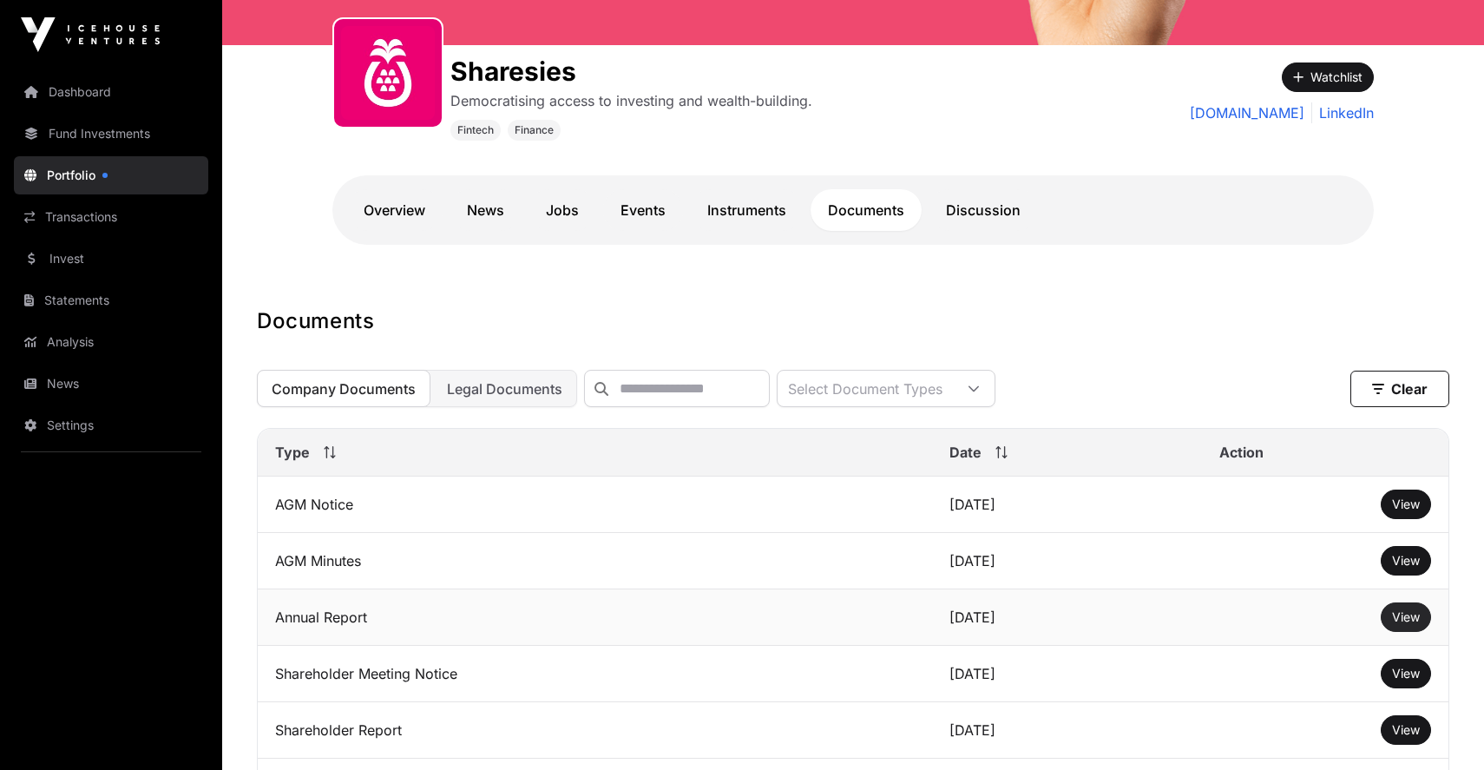
click at [1407, 616] on span "View" at bounding box center [1406, 616] width 28 height 15
click at [133, 80] on link "Dashboard" at bounding box center [111, 92] width 194 height 38
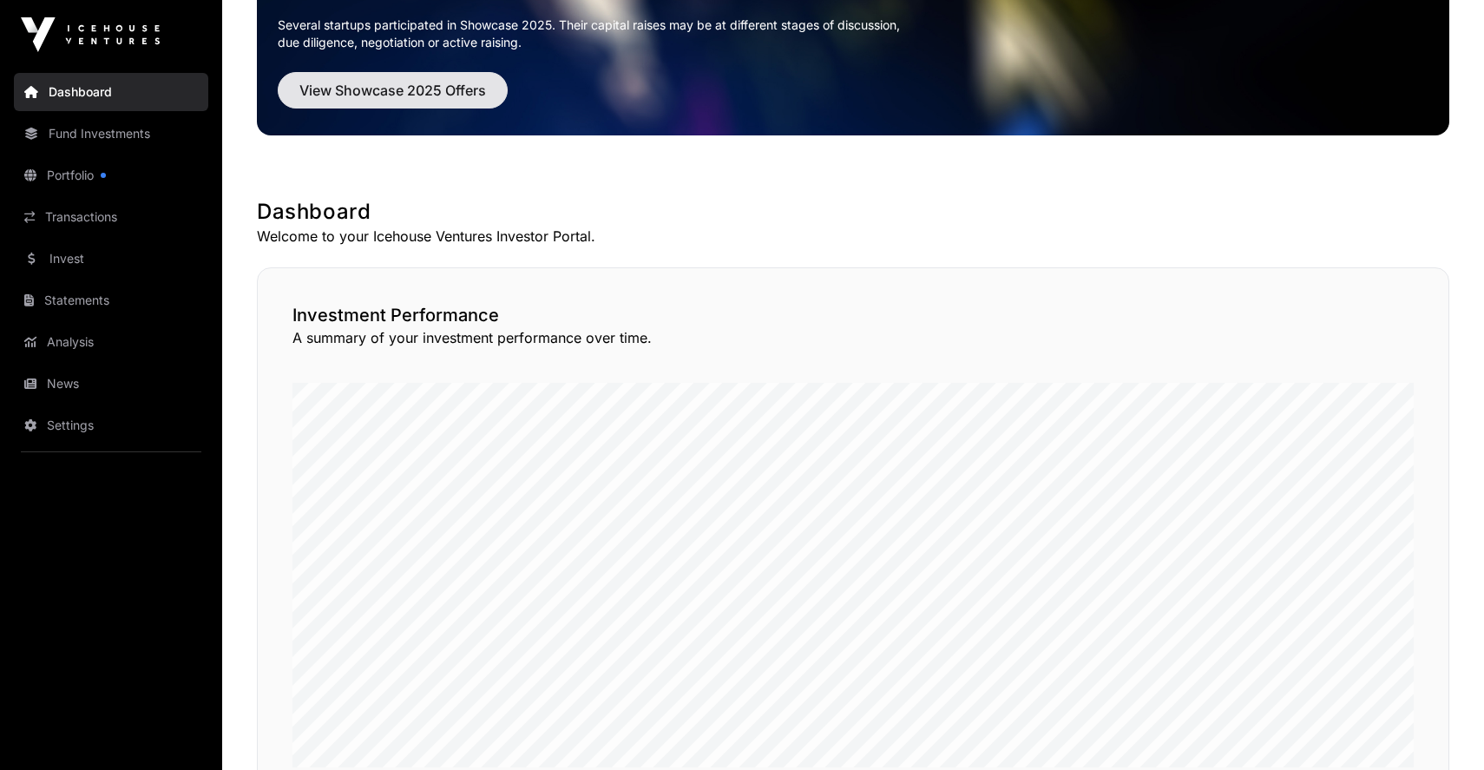
scroll to position [181, 0]
